Goal: Task Accomplishment & Management: Manage account settings

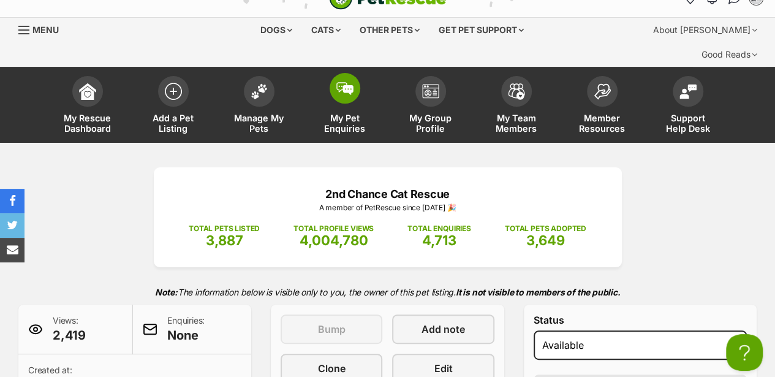
scroll to position [40, 0]
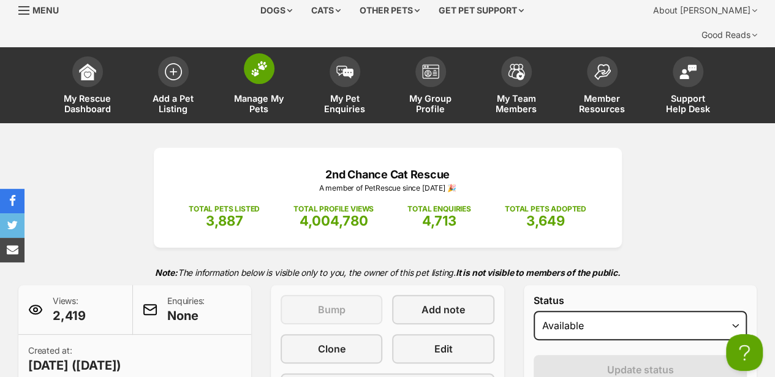
click at [259, 61] on img at bounding box center [259, 69] width 17 height 16
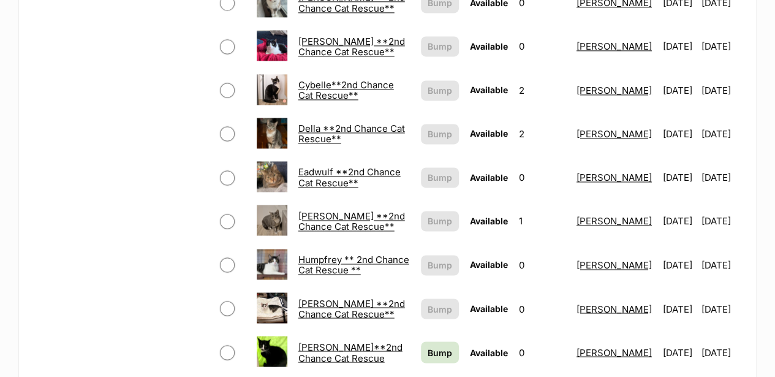
scroll to position [898, 0]
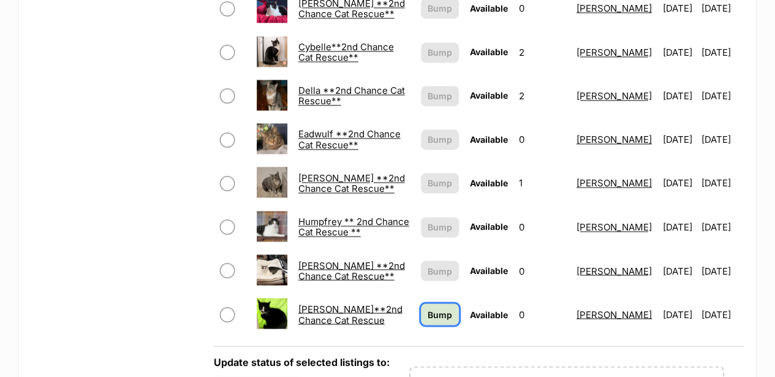
click at [428, 308] on span "Bump" at bounding box center [440, 314] width 25 height 13
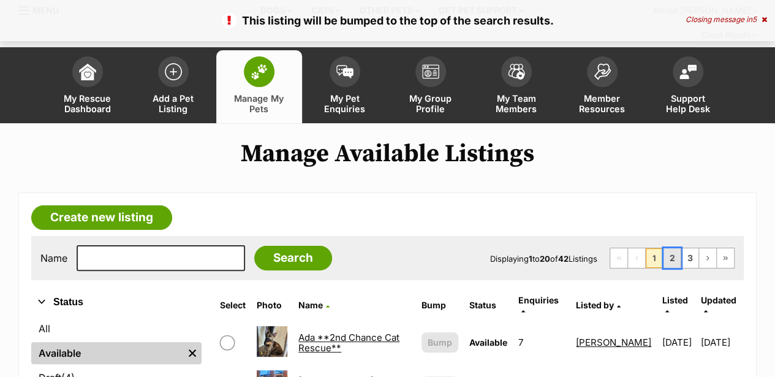
click at [674, 248] on link "2" at bounding box center [672, 258] width 17 height 20
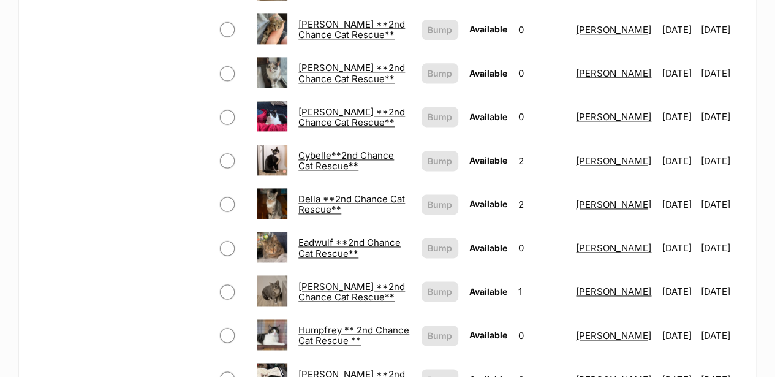
scroll to position [817, 0]
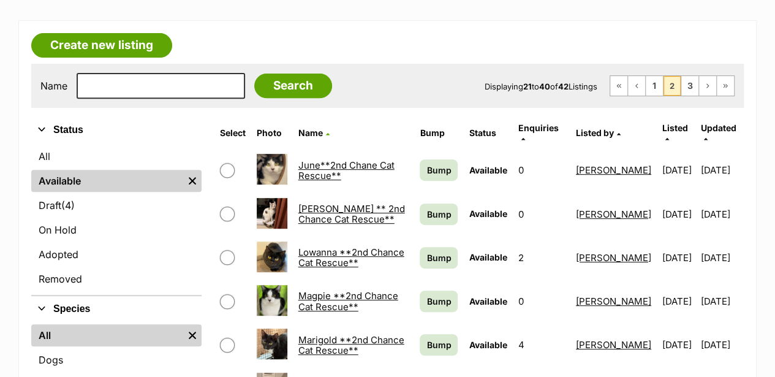
scroll to position [204, 0]
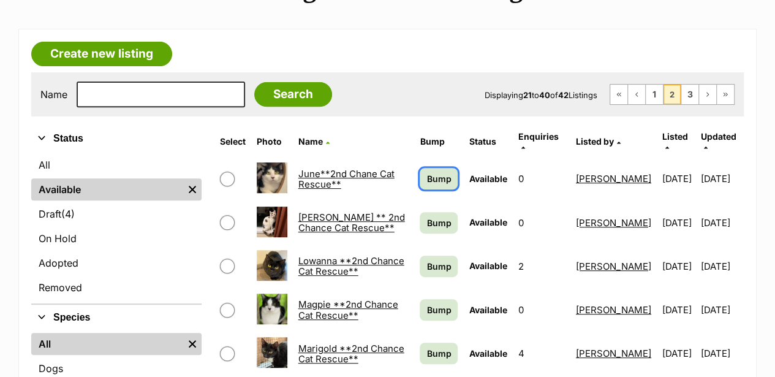
click at [426, 172] on span "Bump" at bounding box center [438, 178] width 25 height 13
click at [426, 216] on span "Bump" at bounding box center [438, 222] width 25 height 13
click at [426, 303] on span "Bump" at bounding box center [438, 309] width 25 height 13
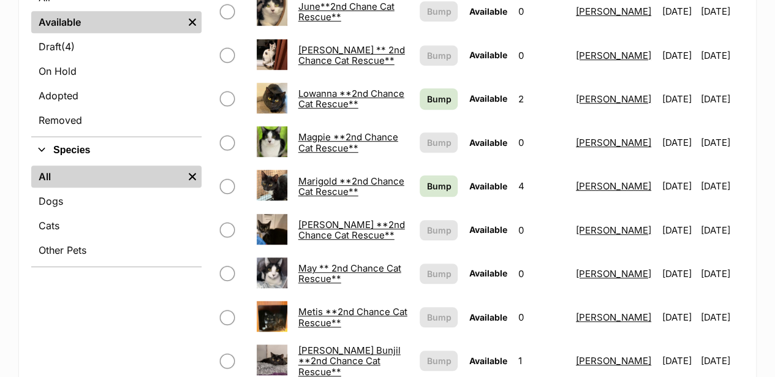
scroll to position [368, 0]
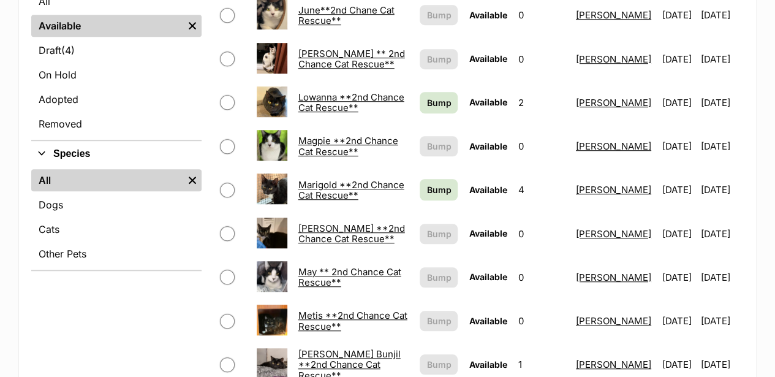
click at [328, 222] on link "Martina Hingis **2nd Chance Cat Rescue**" at bounding box center [351, 233] width 107 height 22
